Goal: Information Seeking & Learning: Learn about a topic

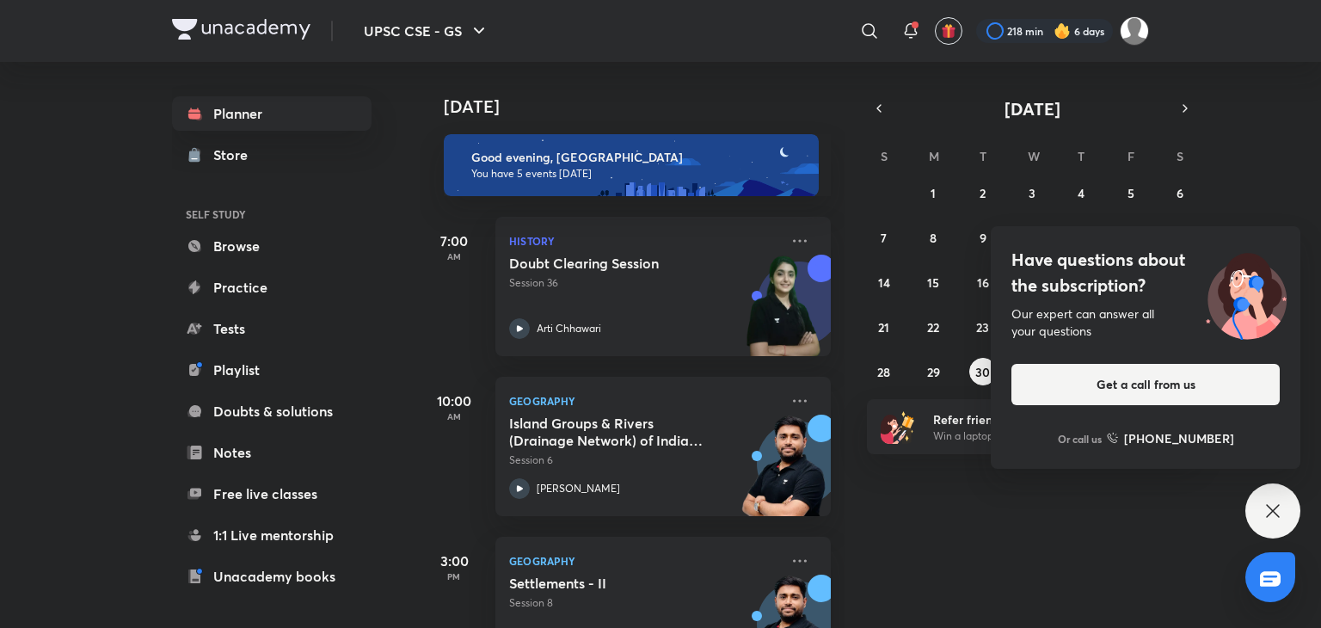
click at [1276, 89] on div "Today Good evening, SP You have 5 events today 7:00 AM History Doubt Clearing S…" at bounding box center [869, 345] width 898 height 566
click at [1278, 517] on icon at bounding box center [1272, 510] width 13 height 13
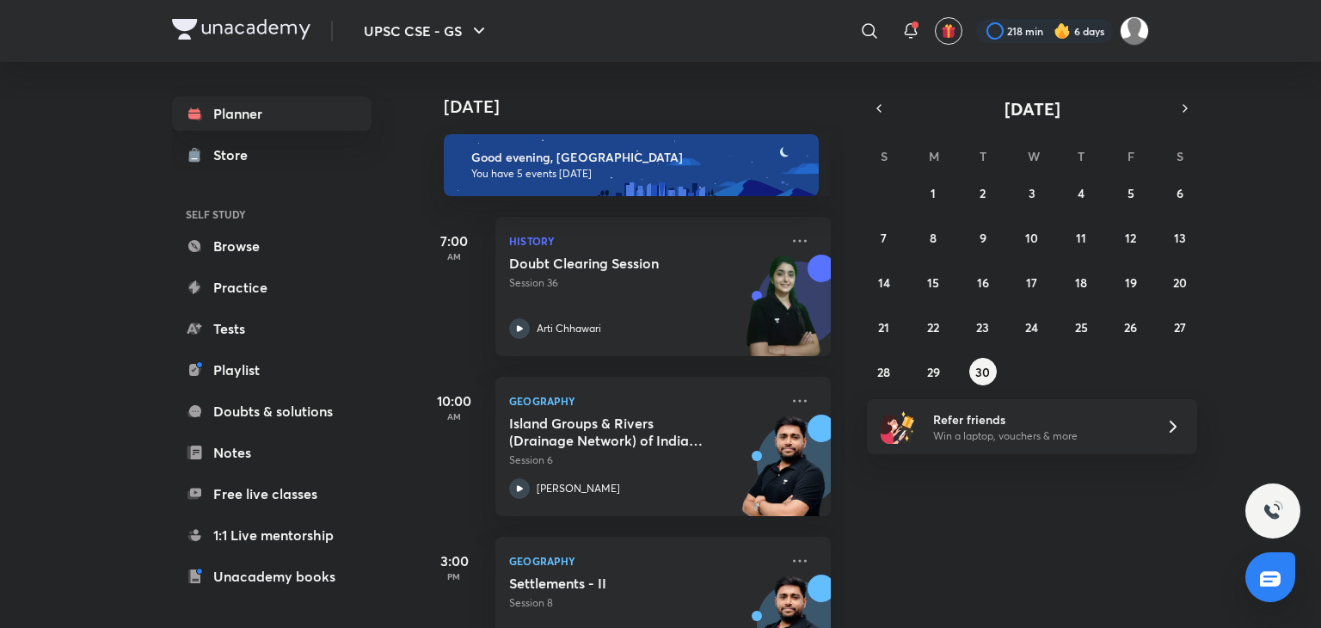
scroll to position [348, 0]
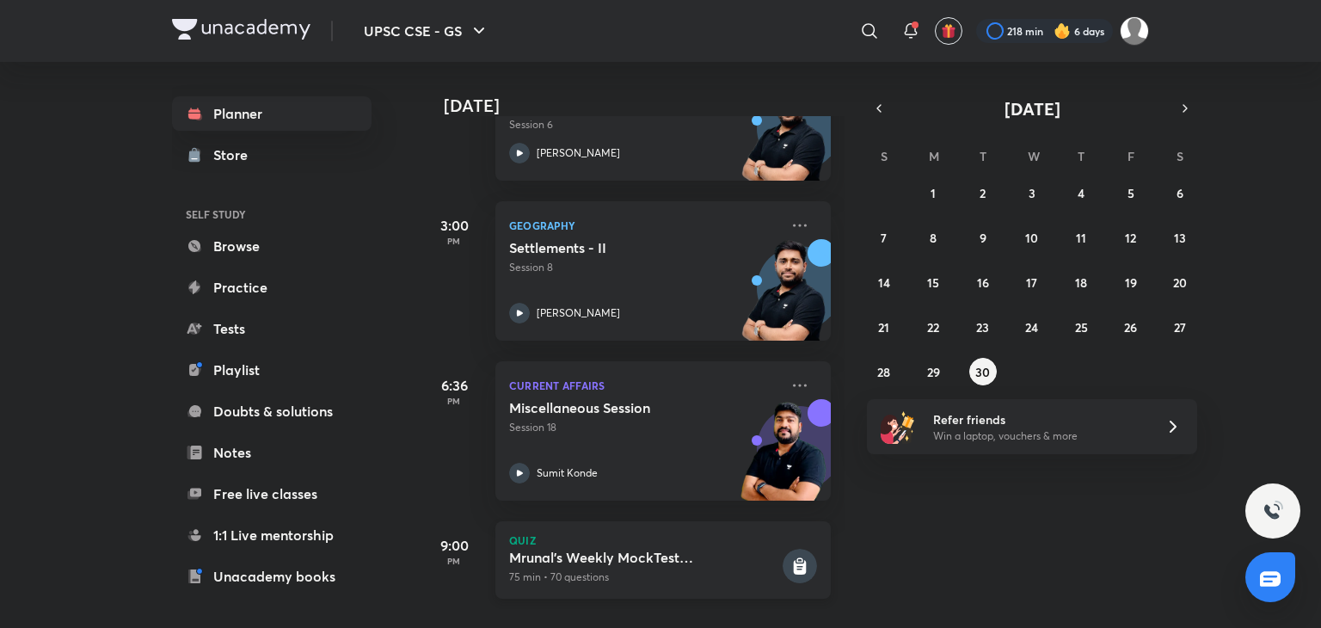
click at [656, 548] on h5 "Mrunal's Weekly MockTest Pillar3A_Import_Export_FDI_FPI" at bounding box center [644, 556] width 270 height 17
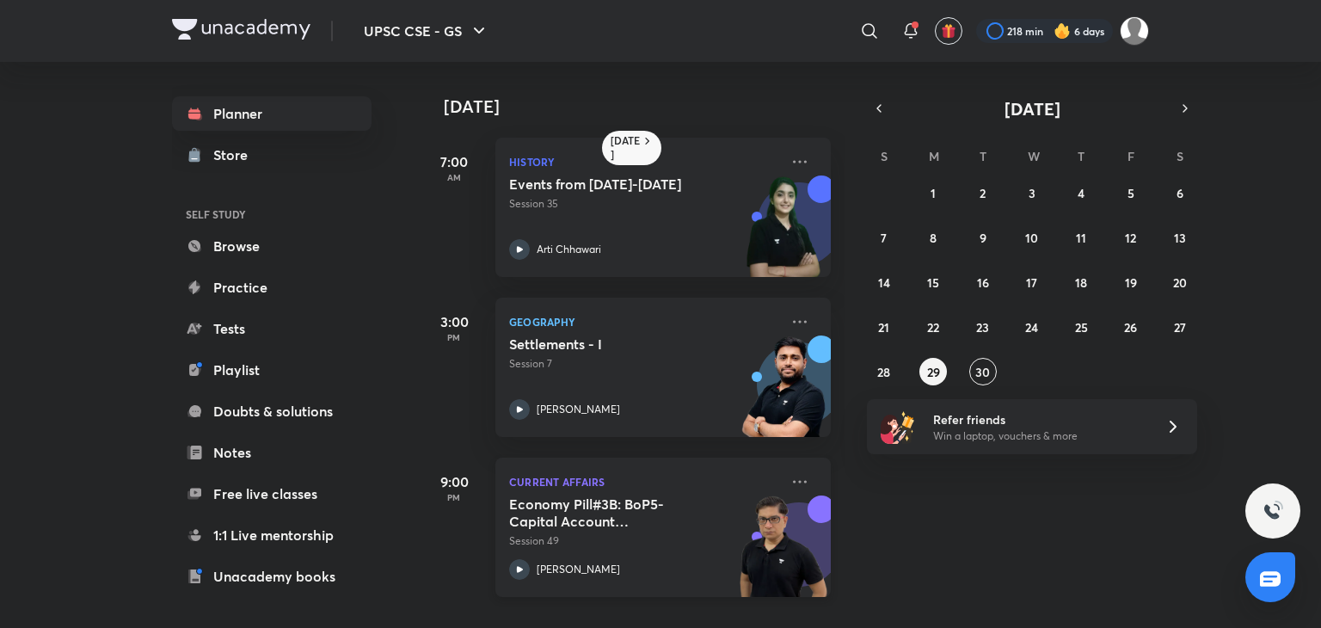
click at [516, 572] on icon at bounding box center [519, 569] width 21 height 21
